Goal: Transaction & Acquisition: Download file/media

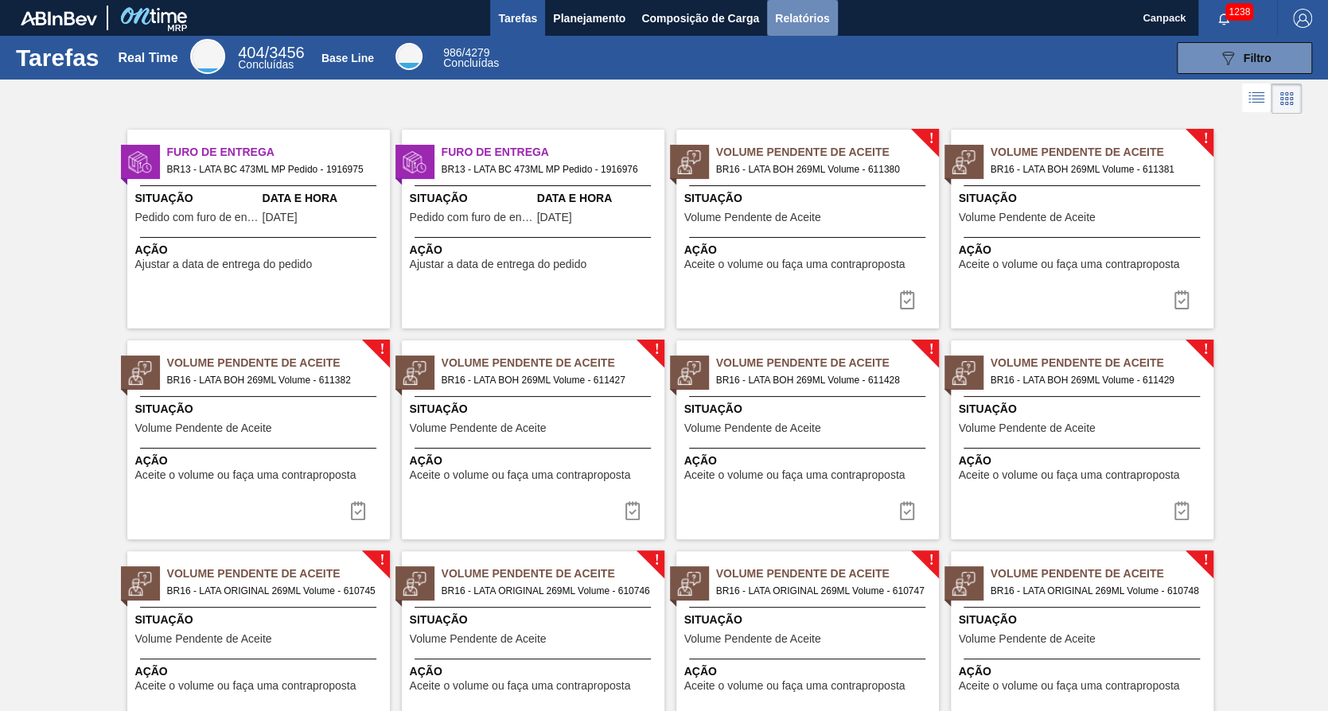
click at [835, 13] on button "Relatórios" at bounding box center [802, 18] width 70 height 36
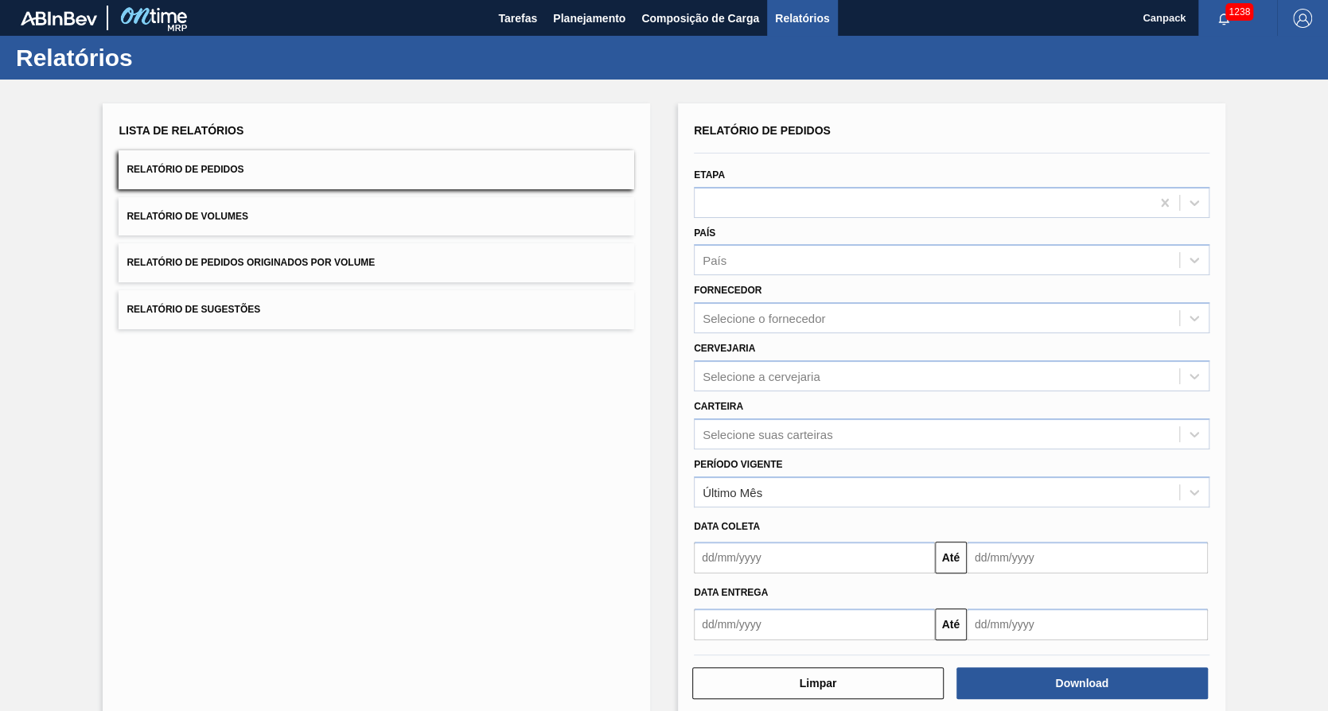
click at [742, 568] on input "text" at bounding box center [814, 558] width 241 height 32
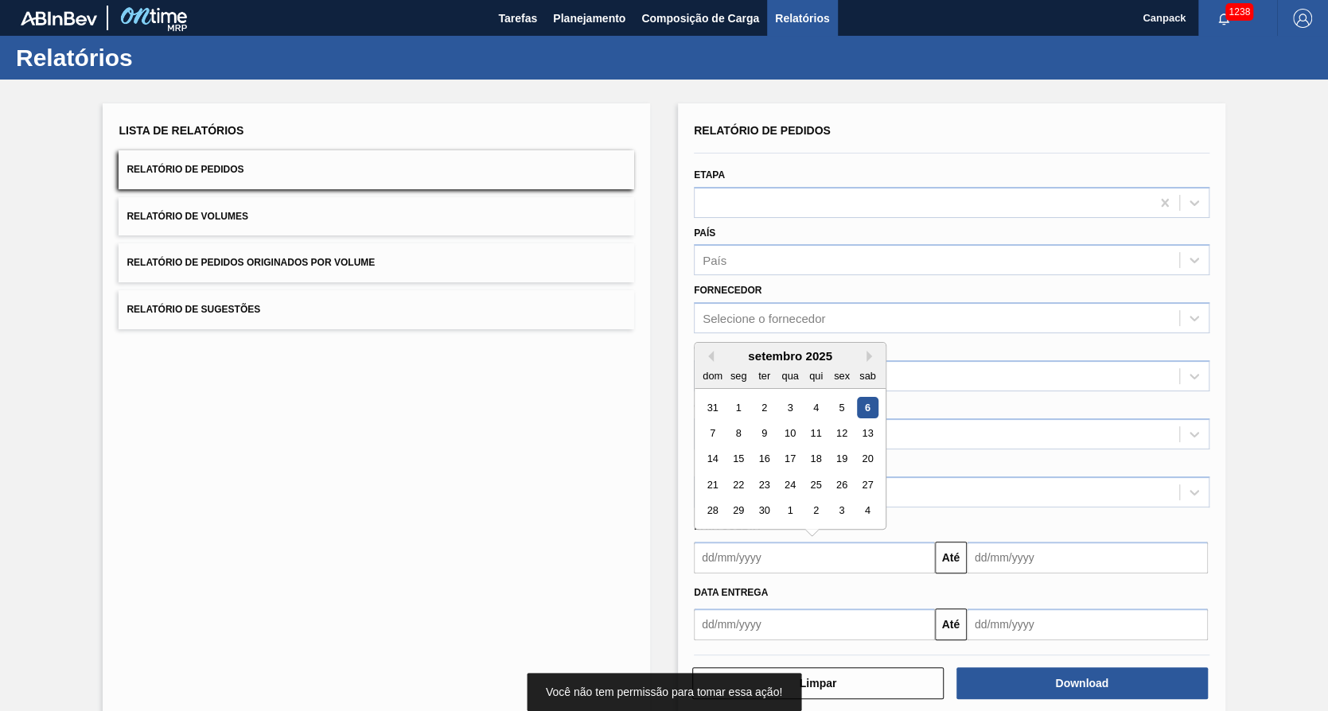
click at [864, 395] on div "31 1 2 3 4 5 6" at bounding box center [789, 407] width 181 height 25
click at [868, 405] on div "6" at bounding box center [867, 407] width 21 height 21
type input "06/09/2025"
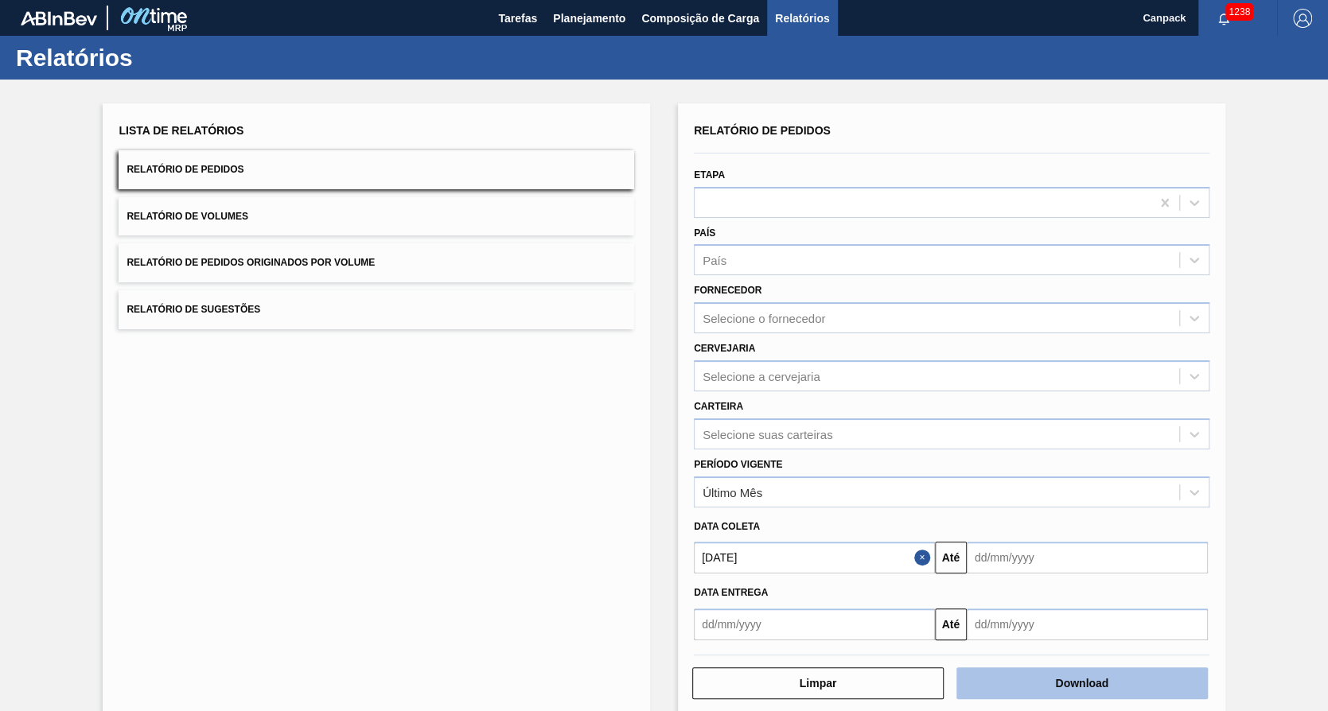
click at [1040, 684] on button "Download" at bounding box center [1081, 684] width 251 height 32
